Goal: Task Accomplishment & Management: Use online tool/utility

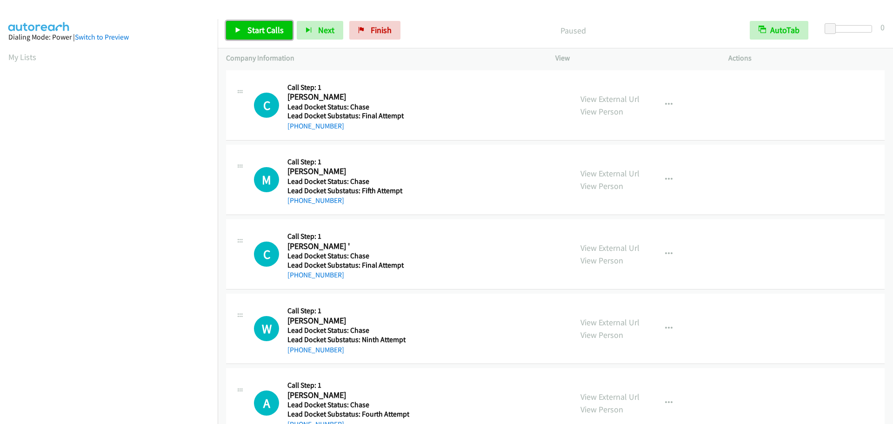
click at [264, 35] on link "Start Calls" at bounding box center [259, 30] width 67 height 19
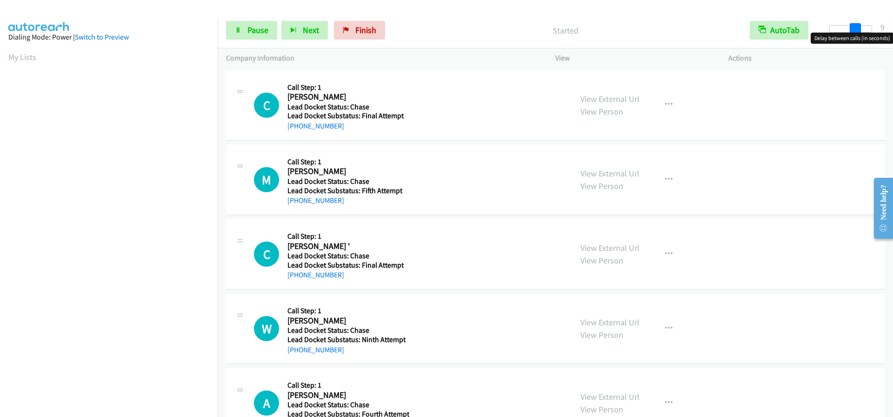
click at [854, 30] on div at bounding box center [850, 28] width 43 height 7
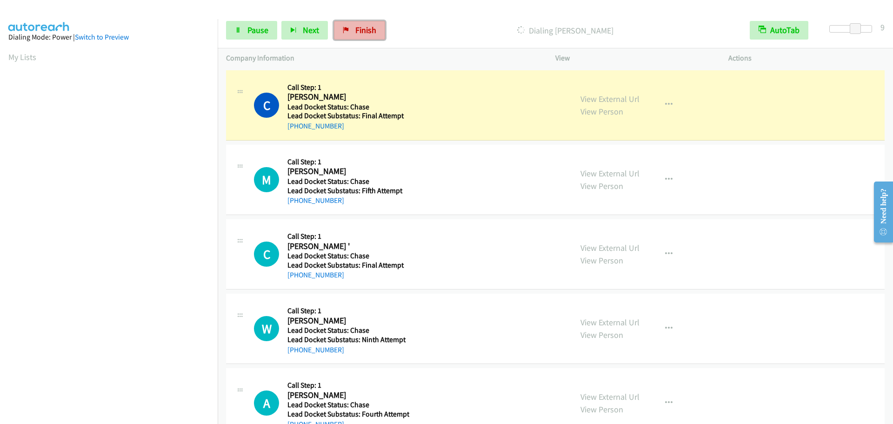
click at [365, 22] on link "Finish" at bounding box center [359, 30] width 51 height 19
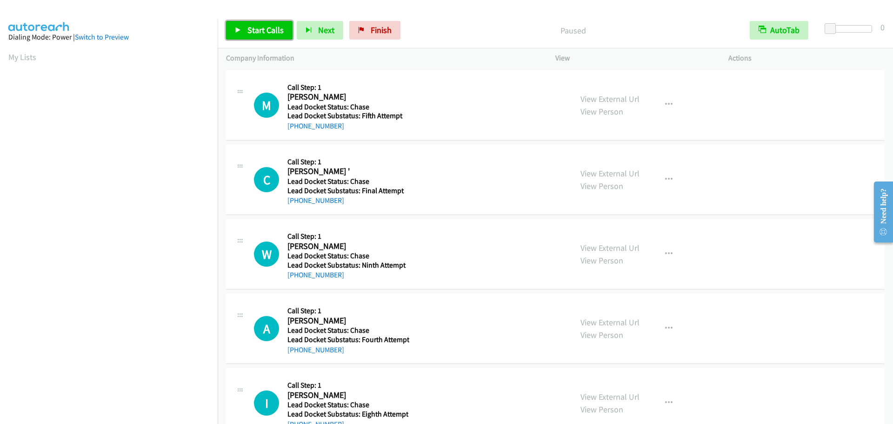
click at [250, 27] on span "Start Calls" at bounding box center [265, 30] width 36 height 11
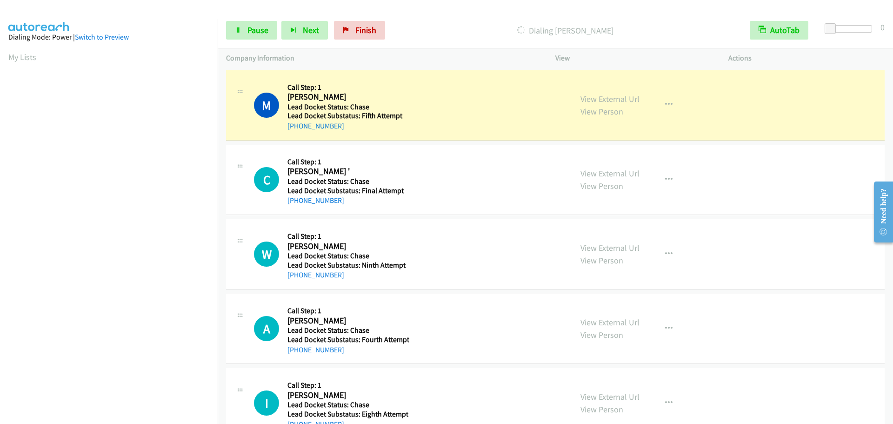
scroll to position [98, 0]
click at [241, 25] on link "Pause" at bounding box center [251, 30] width 51 height 19
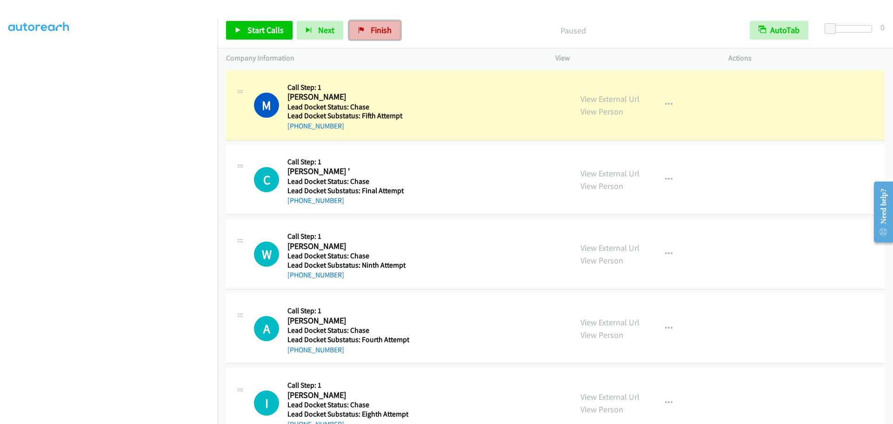
click at [364, 27] on link "Finish" at bounding box center [374, 30] width 51 height 19
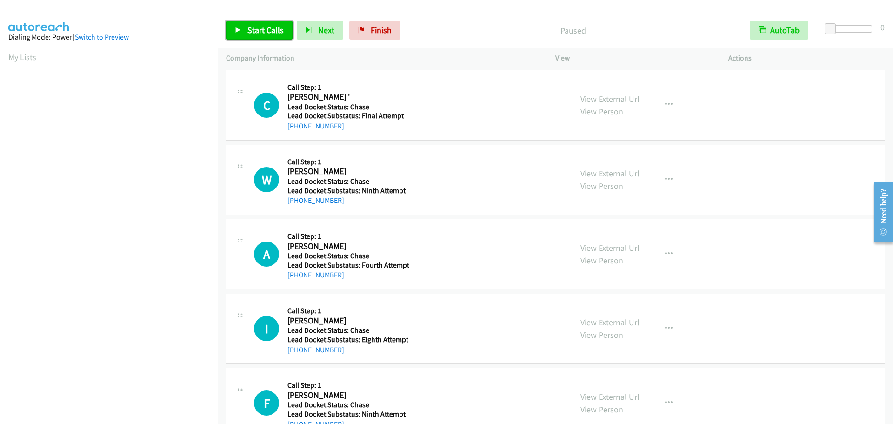
click at [235, 27] on icon at bounding box center [238, 30] width 7 height 7
